Goal: Ask a question

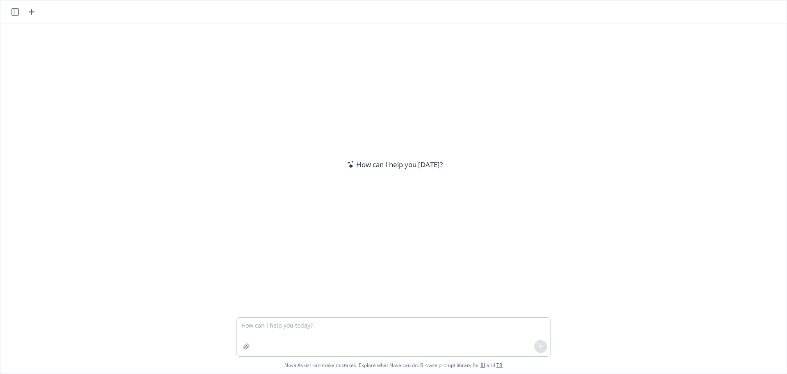
click at [291, 328] on textarea at bounding box center [394, 336] width 314 height 39
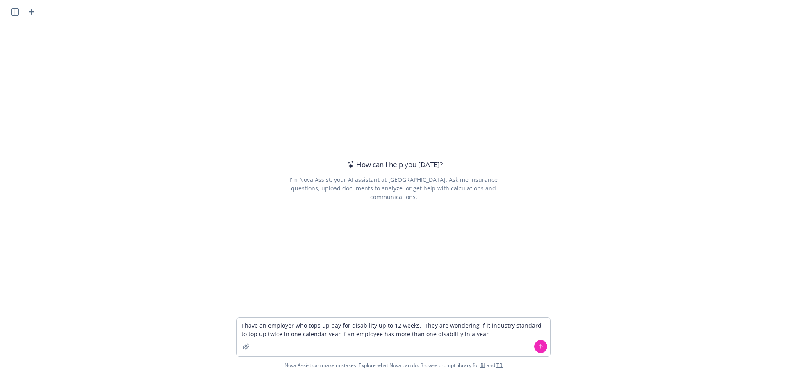
drag, startPoint x: 327, startPoint y: 333, endPoint x: 278, endPoint y: 333, distance: 49.2
click at [278, 333] on textarea "I have an employer who tops up pay for disability up to 12 weeks. They are wond…" at bounding box center [394, 336] width 314 height 39
drag, startPoint x: 481, startPoint y: 336, endPoint x: 450, endPoint y: 336, distance: 30.3
click at [450, 336] on textarea "I have an employer who tops up pay for disability up to 12 weeks. They are wond…" at bounding box center [394, 336] width 314 height 39
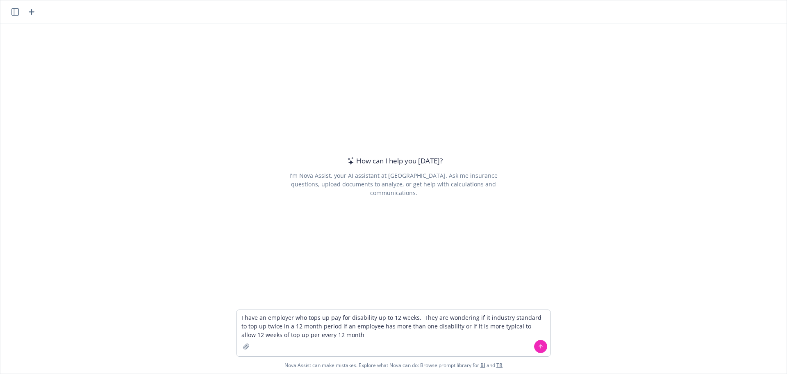
type textarea "I have an employer who tops up pay for disability up to 12 weeks. They are wond…"
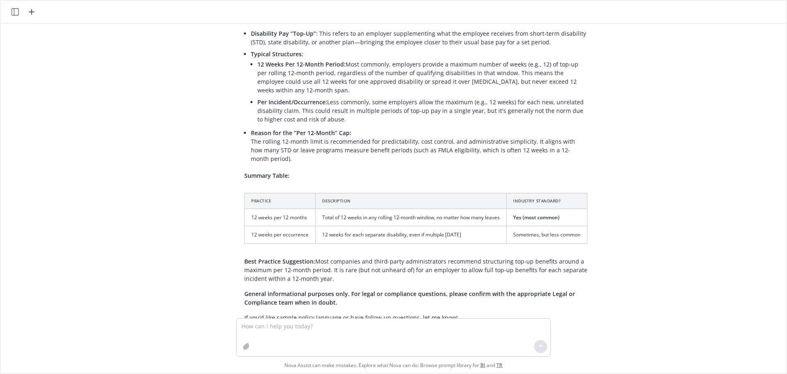
scroll to position [96, 0]
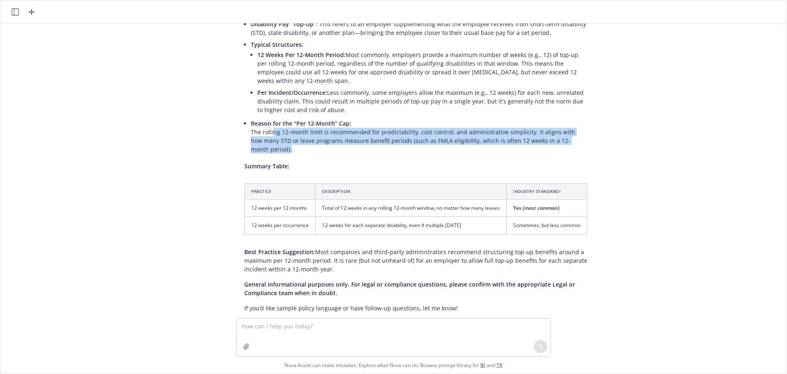
drag, startPoint x: 597, startPoint y: 131, endPoint x: 266, endPoint y: 125, distance: 331.8
click at [266, 125] on div "I have an employer who tops up pay for disability up to 12 weeks. They are wond…" at bounding box center [393, 170] width 786 height 294
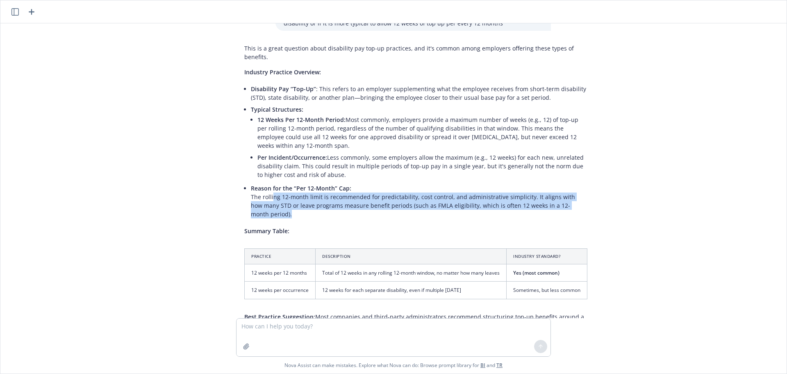
scroll to position [0, 0]
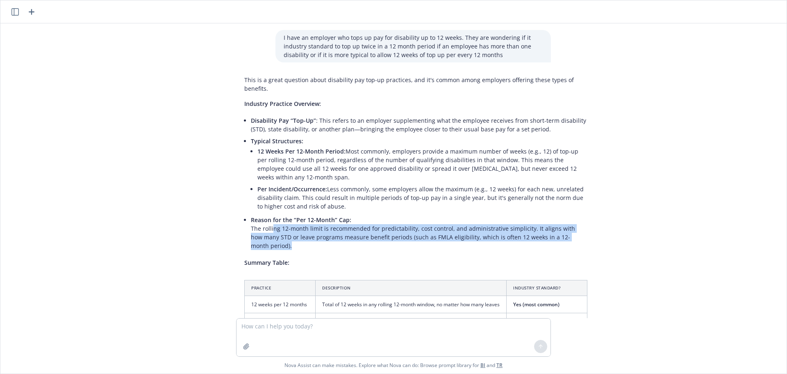
drag, startPoint x: 329, startPoint y: 257, endPoint x: 223, endPoint y: 102, distance: 188.3
click at [223, 102] on div "I have an employer who tops up pay for disability up to 12 weeks. They are wond…" at bounding box center [393, 170] width 786 height 294
copy div "Loremips Dolorsit Ametcons: Adipiscing Eli “Sed-Do” : Eius tempor in ut laboree…"
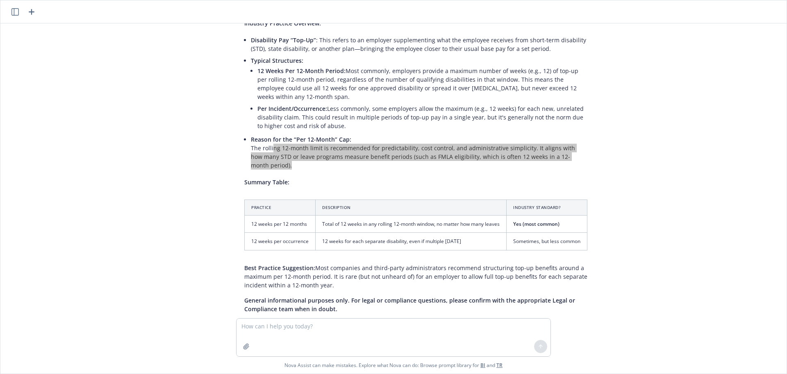
scroll to position [96, 0]
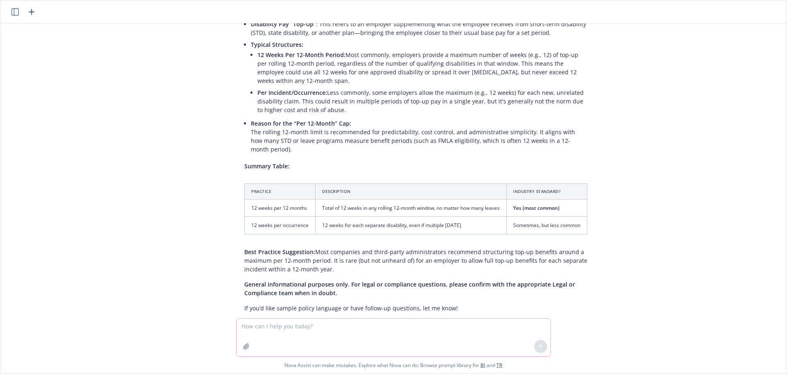
click at [361, 333] on textarea at bounding box center [394, 337] width 314 height 38
click at [316, 333] on textarea at bounding box center [394, 337] width 314 height 38
